Goal: Task Accomplishment & Management: Complete application form

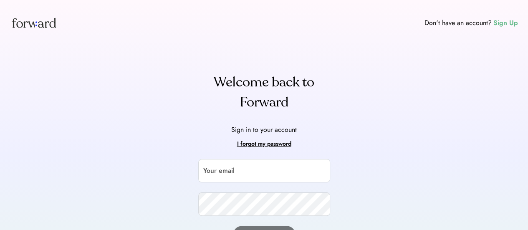
click at [512, 23] on div "Sign Up" at bounding box center [505, 23] width 25 height 10
